Goal: Find specific page/section: Find specific page/section

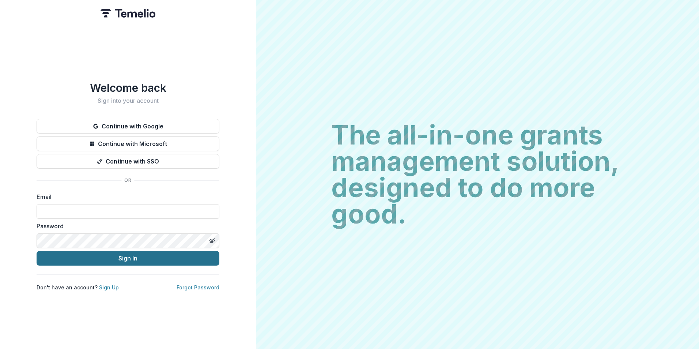
type input "**********"
click at [109, 255] on button "Sign In" at bounding box center [128, 258] width 183 height 15
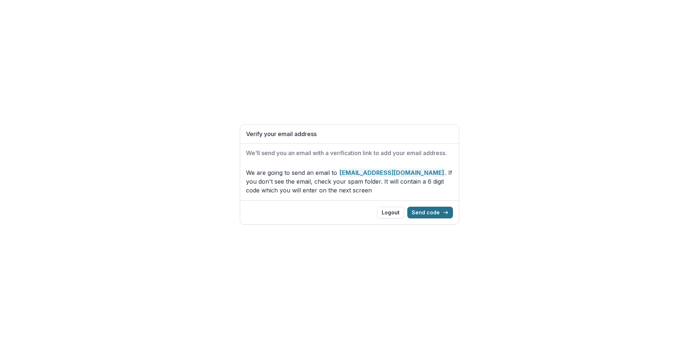
click at [434, 213] on button "Send code" at bounding box center [430, 212] width 46 height 12
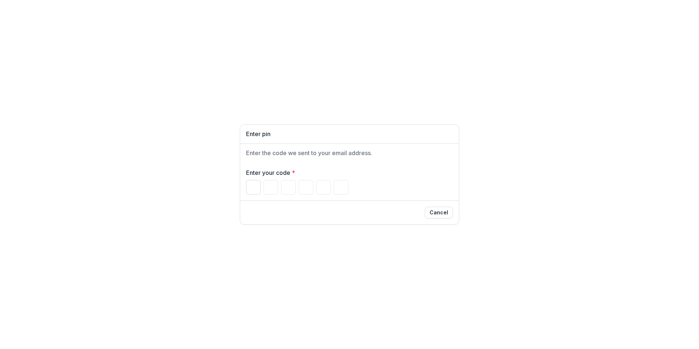
click at [256, 192] on input "Please enter your pin code" at bounding box center [253, 187] width 15 height 15
type input "*"
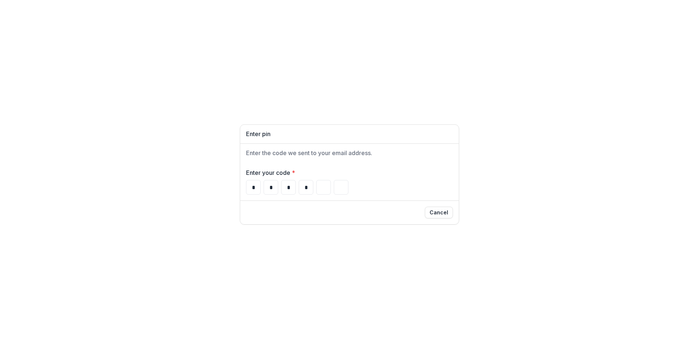
type input "*"
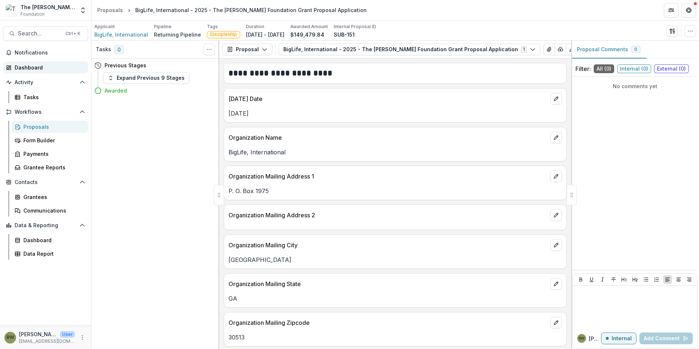
click at [50, 70] on div "Dashboard" at bounding box center [49, 68] width 68 height 8
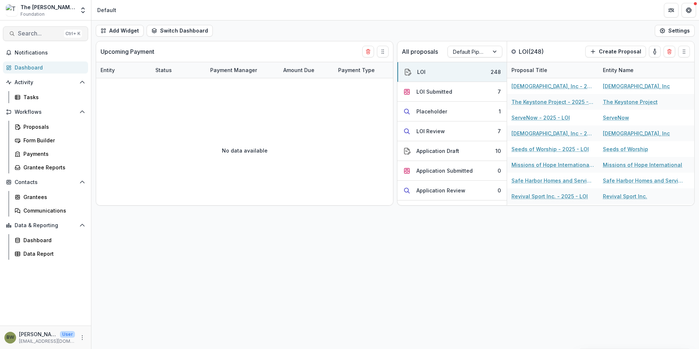
click at [42, 35] on span "Search..." at bounding box center [39, 33] width 43 height 7
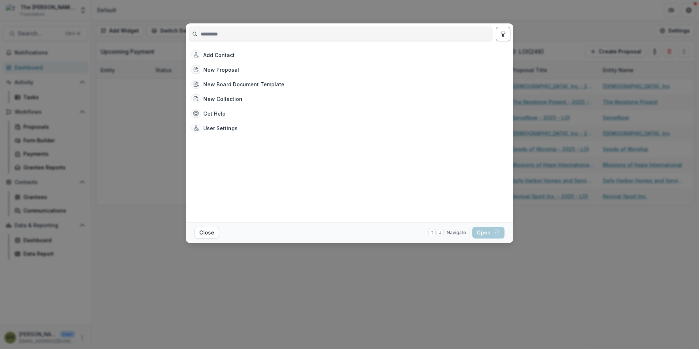
click at [266, 36] on input at bounding box center [340, 34] width 303 height 12
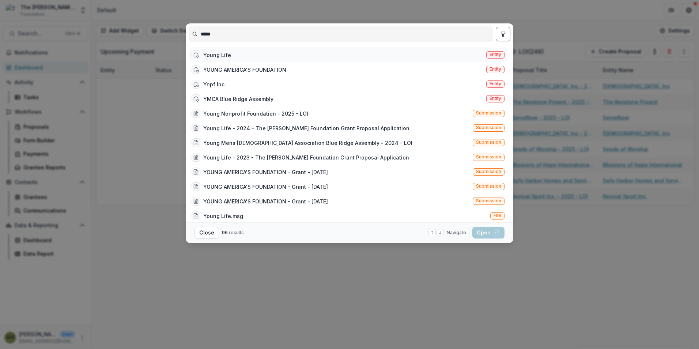
type input "*****"
click at [224, 53] on div "Young Life" at bounding box center [217, 55] width 28 height 8
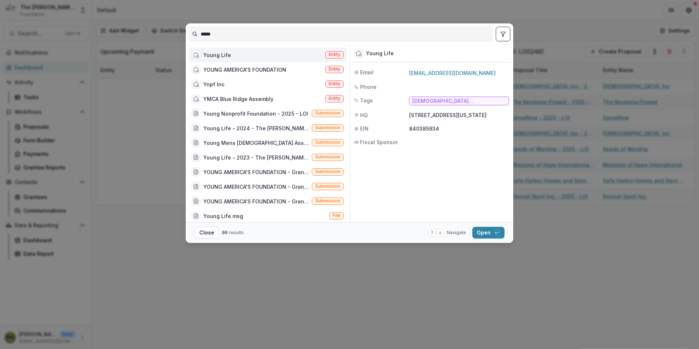
click at [332, 57] on span "Entity" at bounding box center [334, 54] width 12 height 5
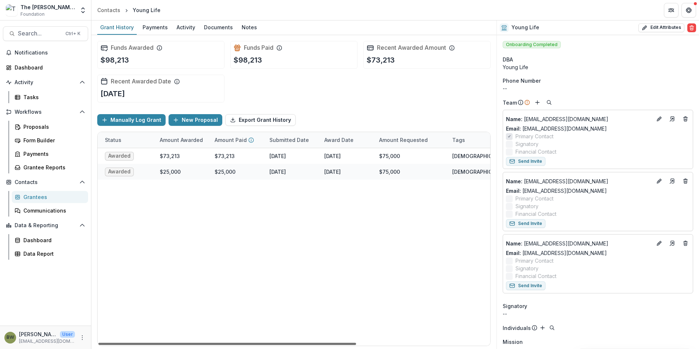
scroll to position [0, 135]
drag, startPoint x: 309, startPoint y: 343, endPoint x: 398, endPoint y: 342, distance: 88.4
click at [356, 342] on div at bounding box center [227, 343] width 258 height 2
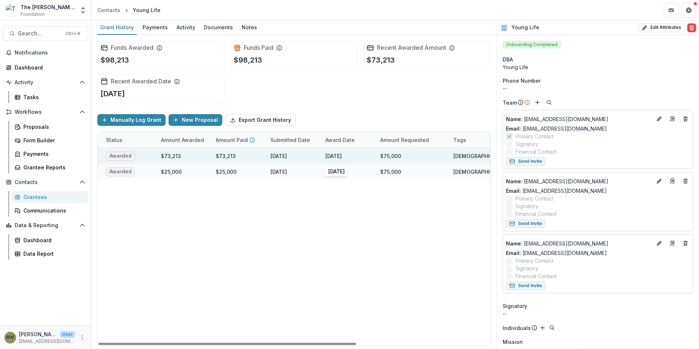
click at [342, 157] on div "[DATE]" at bounding box center [333, 156] width 16 height 8
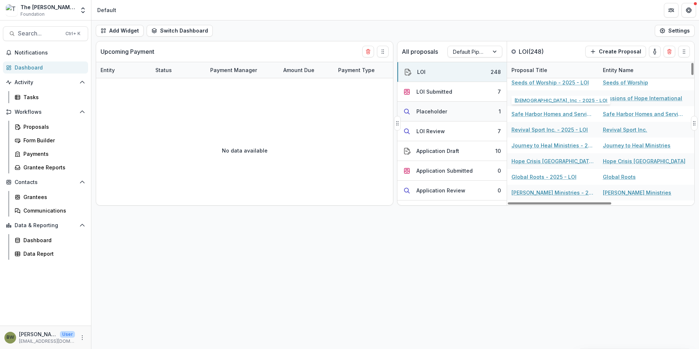
scroll to position [73, 0]
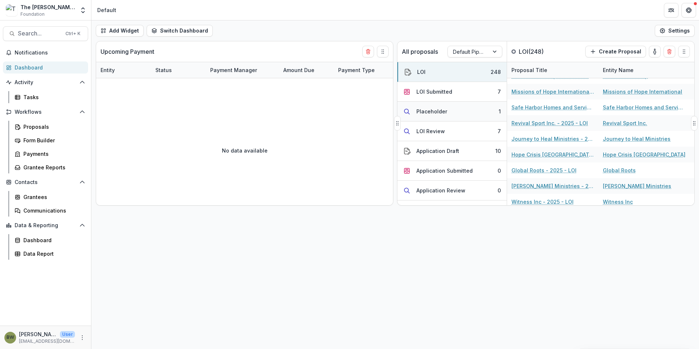
click at [423, 110] on div "Placeholder" at bounding box center [431, 111] width 31 height 8
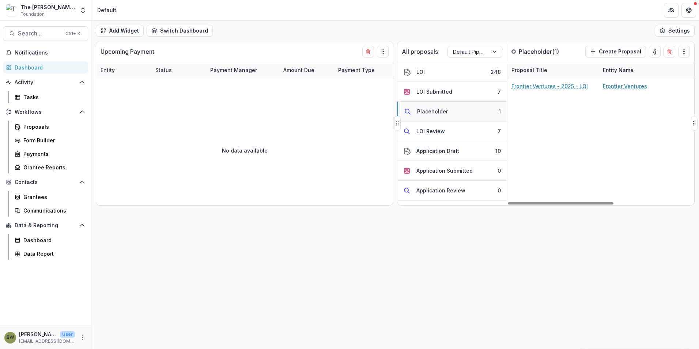
scroll to position [0, 0]
